Goal: Contribute content: Add original content to the website for others to see

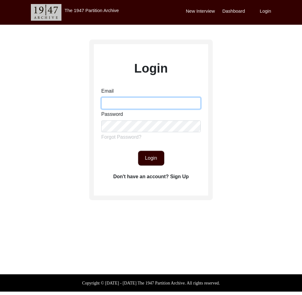
click at [160, 101] on input "Email" at bounding box center [150, 103] width 99 height 12
type input "tborg@berkeley.edu"
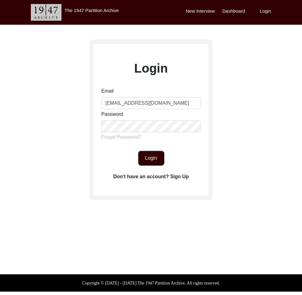
click at [156, 164] on button "Login" at bounding box center [151, 158] width 26 height 15
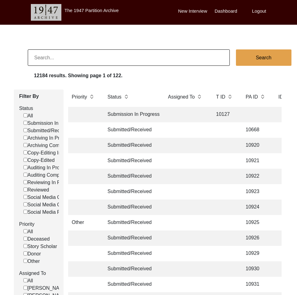
click at [139, 54] on input at bounding box center [129, 57] width 202 height 16
type input "sima das"
checkbox input "false"
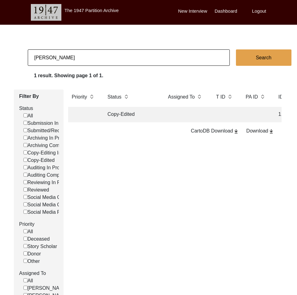
scroll to position [0, 207]
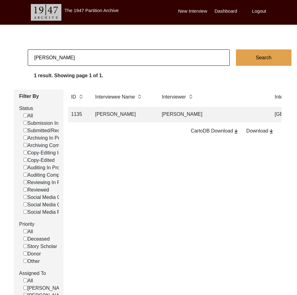
click at [171, 114] on td "Farhana Afroz" at bounding box center [212, 114] width 108 height 15
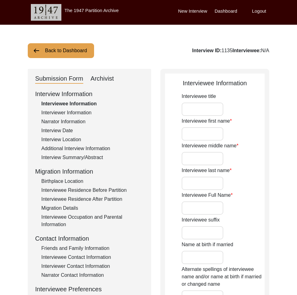
type input "Mrs."
type input "Sima"
type input "Das"
type input "Sima Das"
type input "05/06/1938"
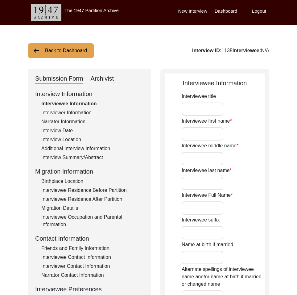
type input "76"
type input "[DEMOGRAPHIC_DATA]"
type input "Bengali"
type input "[DEMOGRAPHIC_DATA]"
click at [93, 147] on div "Additional Interview Information" at bounding box center [92, 148] width 102 height 7
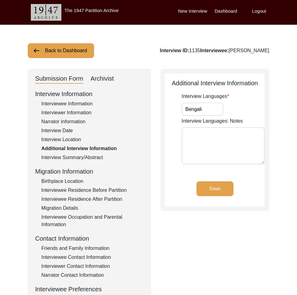
click at [101, 187] on div "Interviewee Residence Before Partition" at bounding box center [92, 189] width 102 height 7
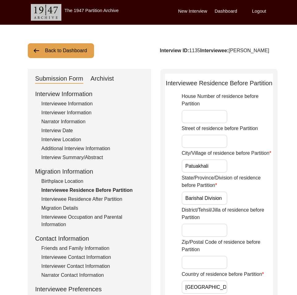
click at [110, 196] on div "Interviewee Residence After Partition" at bounding box center [92, 198] width 102 height 7
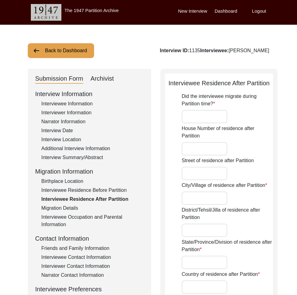
type input "Yes"
type input "Kolkata"
type input "West Bengal"
type input "[GEOGRAPHIC_DATA]"
type input "[GEOGRAPHIC_DATA], [GEOGRAPHIC_DATA], [GEOGRAPHIC_DATA]"
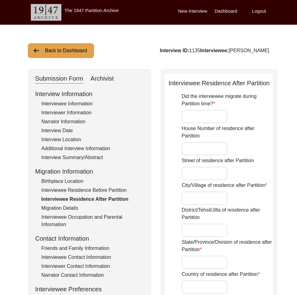
type input "22.5726"
type input "88.3639"
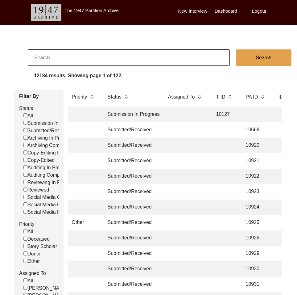
click at [60, 60] on input at bounding box center [129, 57] width 202 height 16
type input "496"
checkbox input "false"
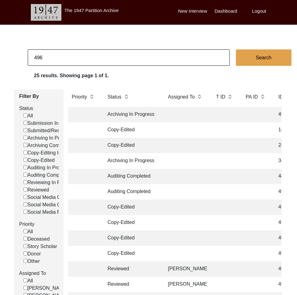
click at [166, 119] on td at bounding box center [185, 114] width 43 height 15
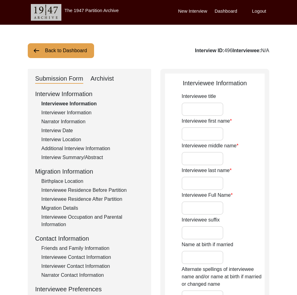
type input "[PERSON_NAME]"
type input "[DEMOGRAPHIC_DATA]"
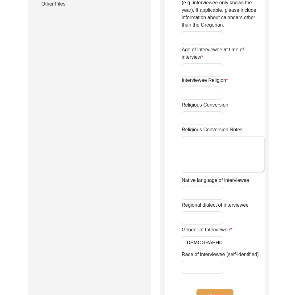
scroll to position [112, 0]
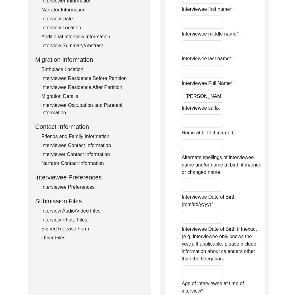
click at [89, 187] on div "Interviewee Preferences" at bounding box center [92, 186] width 102 height 7
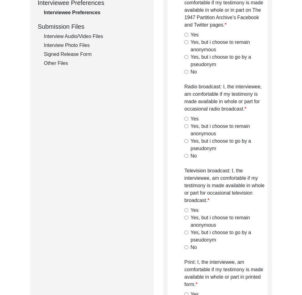
scroll to position [0, 0]
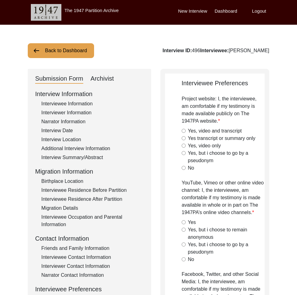
click at [261, 11] on label "Logout" at bounding box center [259, 11] width 14 height 7
